Goal: Task Accomplishment & Management: Use online tool/utility

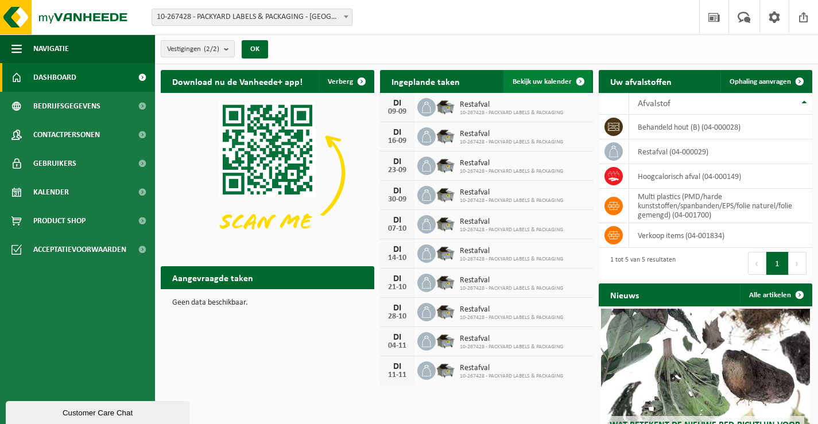
click at [525, 78] on span "Bekijk uw kalender" at bounding box center [542, 81] width 59 height 7
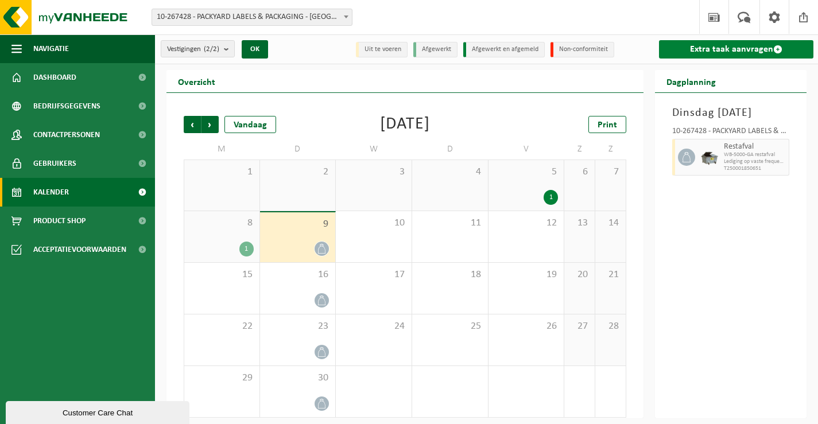
click at [694, 46] on link "Extra taak aanvragen" at bounding box center [736, 49] width 154 height 18
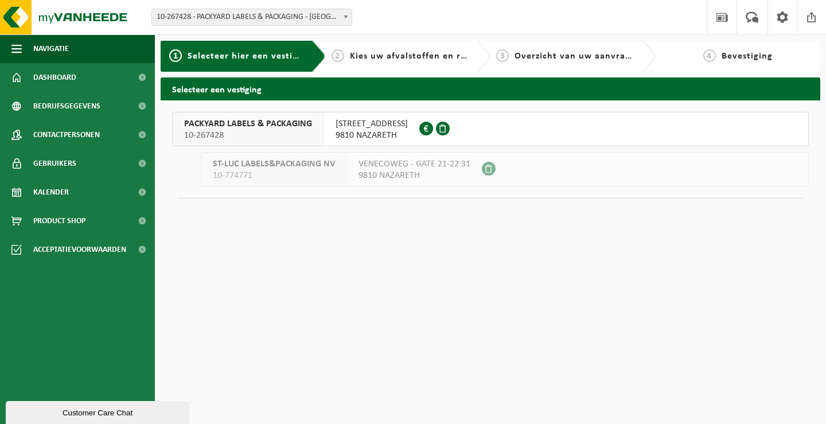
click at [370, 127] on span "VENECOWEG 24" at bounding box center [372, 123] width 72 height 11
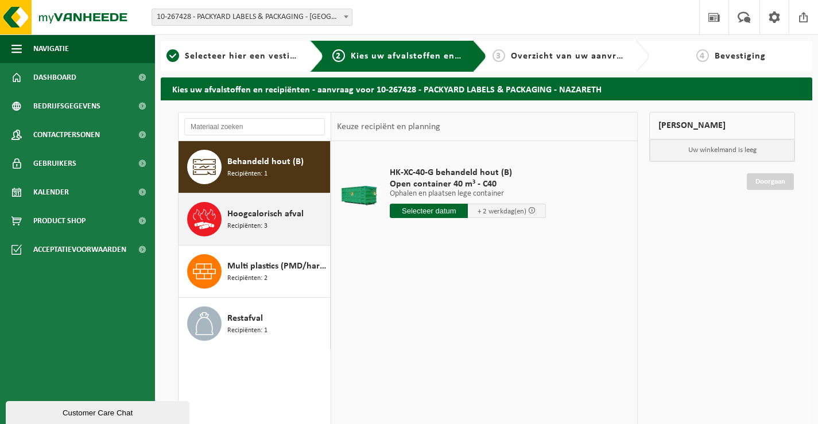
click at [270, 235] on div "Hoogcalorisch afval Recipiënten: 3" at bounding box center [277, 219] width 100 height 34
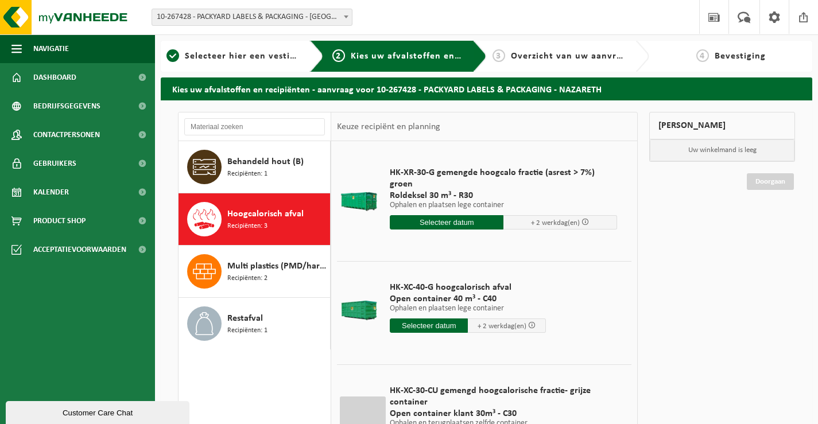
click at [457, 215] on input "text" at bounding box center [447, 222] width 114 height 14
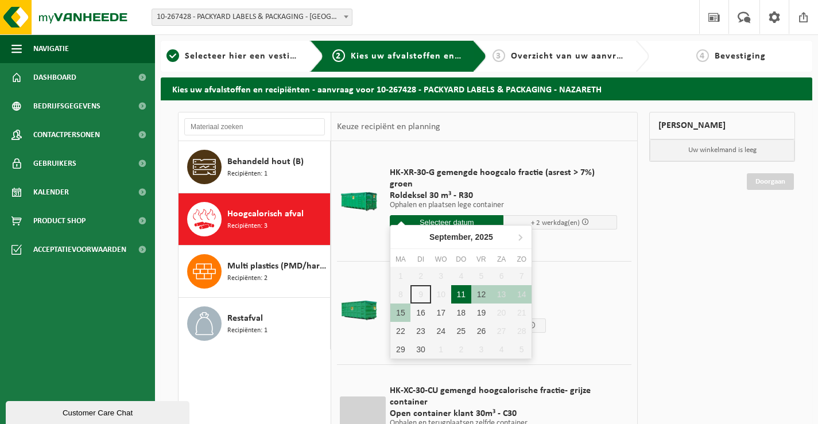
click at [463, 296] on div "11" at bounding box center [461, 294] width 20 height 18
type input "Van 2025-09-11"
type input "2025-09-11"
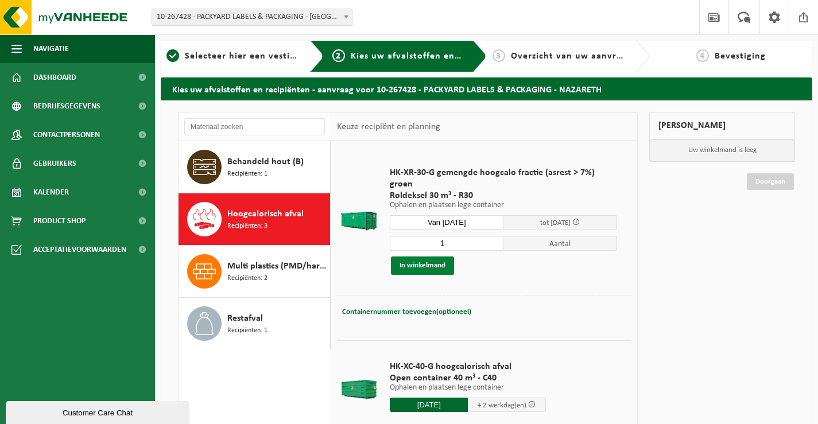
click at [425, 265] on button "In winkelmand" at bounding box center [422, 266] width 63 height 18
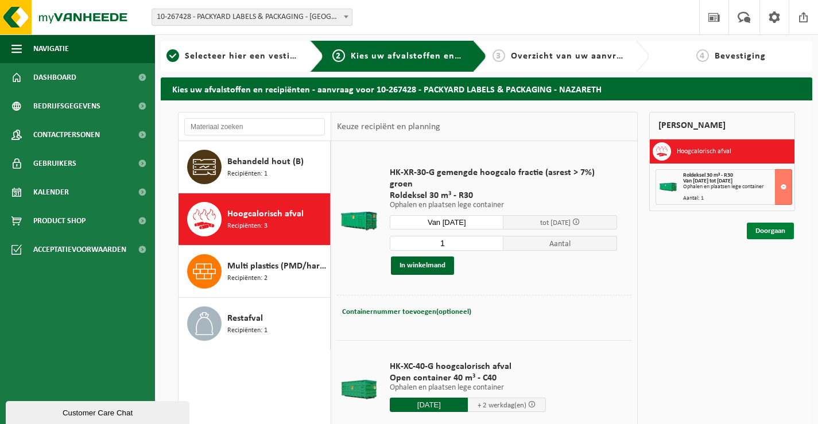
click at [751, 230] on link "Doorgaan" at bounding box center [770, 231] width 47 height 17
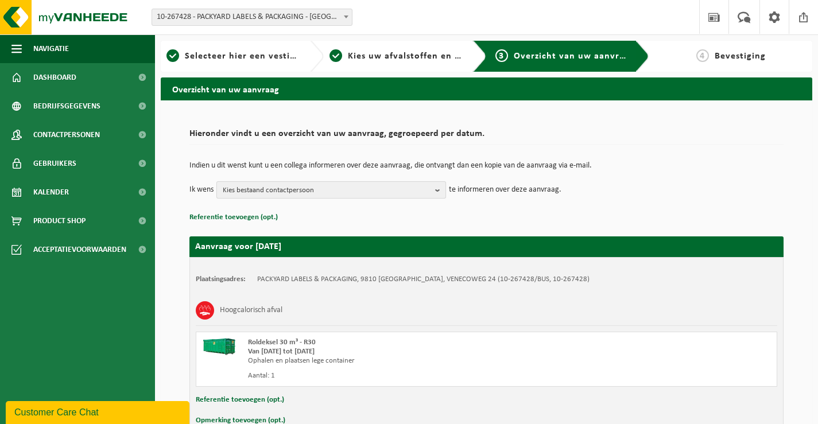
click at [381, 185] on span "Kies bestaand contactpersoon" at bounding box center [327, 190] width 208 height 17
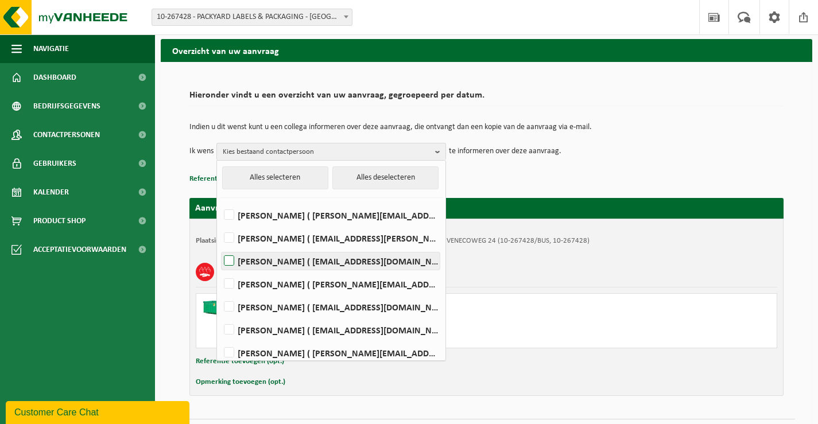
click at [342, 263] on label "Ann De Vlieger ( ann.de.vlieger@packyard.pro )" at bounding box center [331, 261] width 218 height 17
click at [220, 247] on input "Ann De Vlieger ( ann.de.vlieger@packyard.pro )" at bounding box center [219, 246] width 1 height 1
click at [281, 260] on label "Ann De Vlieger ( ann.de.vlieger@packyard.pro )" at bounding box center [331, 261] width 218 height 17
click at [220, 247] on input "Ann De Vlieger ( ann.de.vlieger@packyard.pro )" at bounding box center [219, 246] width 1 height 1
checkbox input "false"
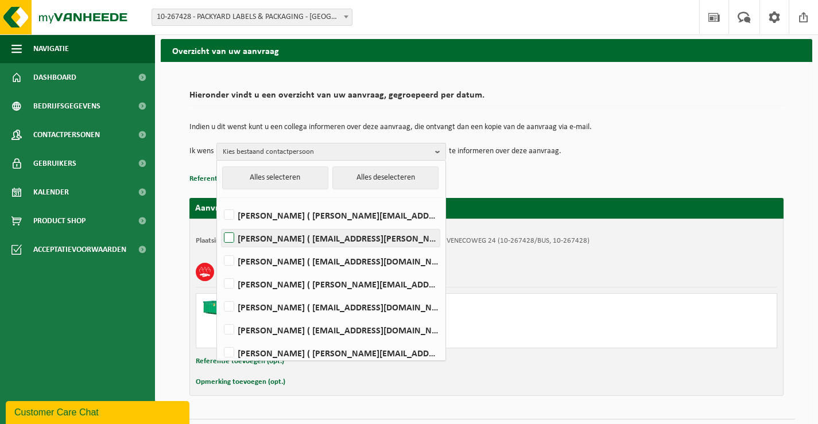
click at [281, 240] on label "CHRISTOPHE DE JANS ( christophe.de.jans@packyard.pro )" at bounding box center [331, 238] width 218 height 17
click at [220, 224] on input "CHRISTOPHE DE JANS ( christophe.de.jans@packyard.pro )" at bounding box center [219, 223] width 1 height 1
checkbox input "true"
click at [620, 169] on div "Indien u dit wenst kunt u een collega informeren over deze aanvraag, die ontvan…" at bounding box center [486, 142] width 594 height 60
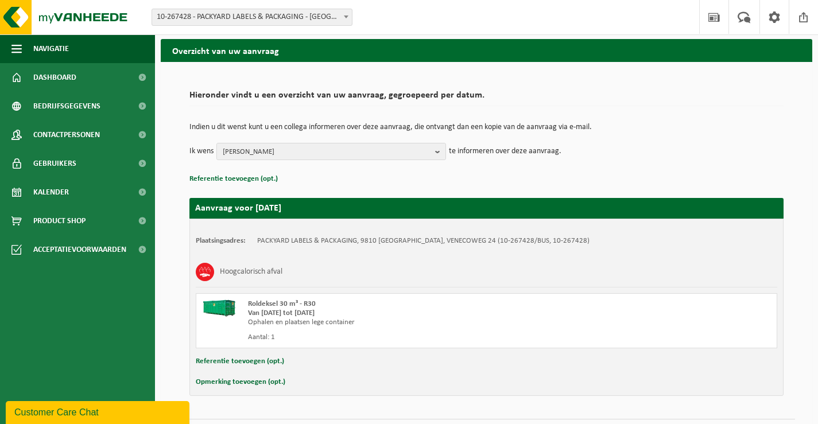
scroll to position [68, 0]
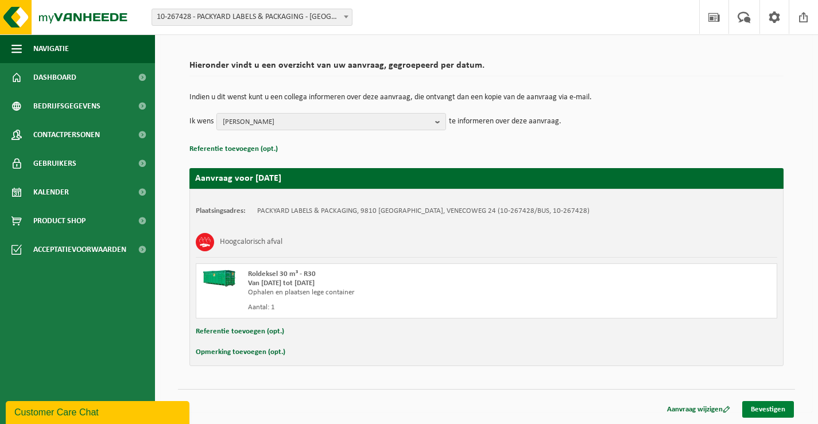
click at [768, 409] on link "Bevestigen" at bounding box center [768, 409] width 52 height 17
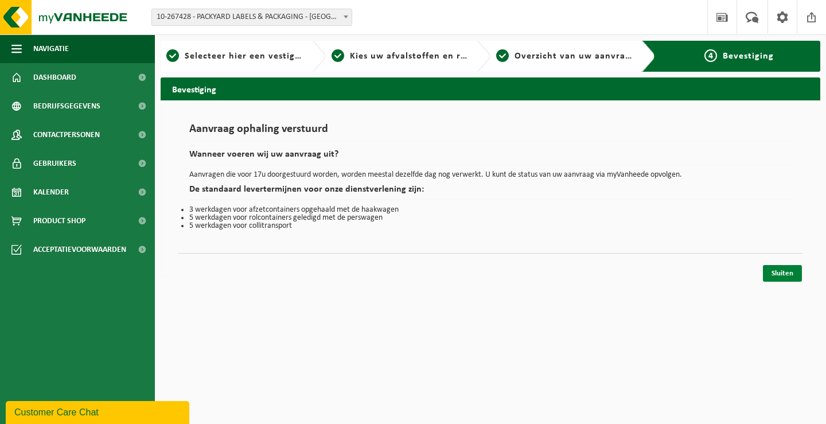
click at [795, 267] on link "Sluiten" at bounding box center [782, 273] width 39 height 17
